Goal: Transaction & Acquisition: Purchase product/service

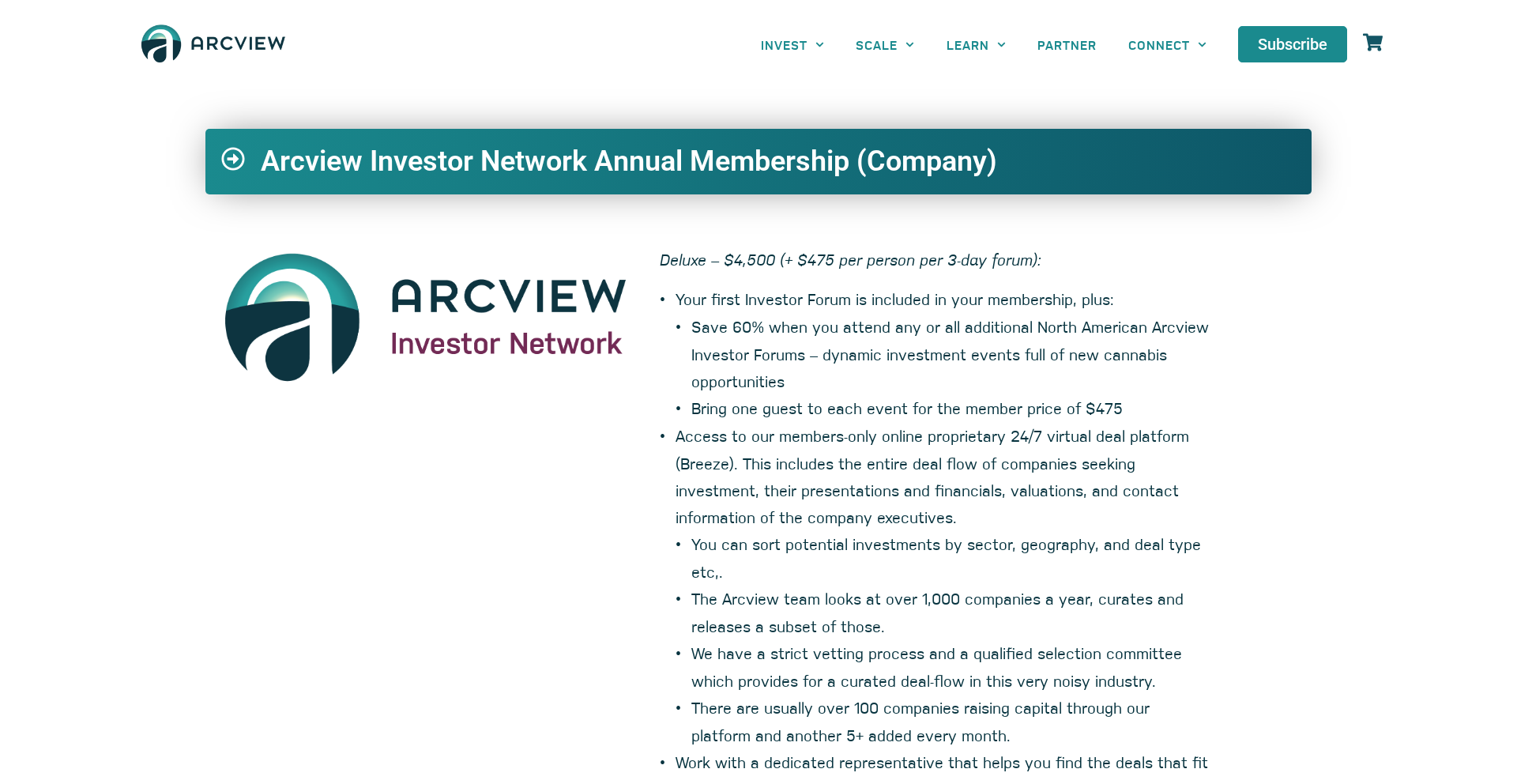
click at [223, 148] on icon at bounding box center [233, 158] width 24 height 24
click at [238, 155] on icon at bounding box center [233, 158] width 24 height 24
click at [234, 157] on icon at bounding box center [233, 159] width 23 height 23
